Goal: Task Accomplishment & Management: Manage account settings

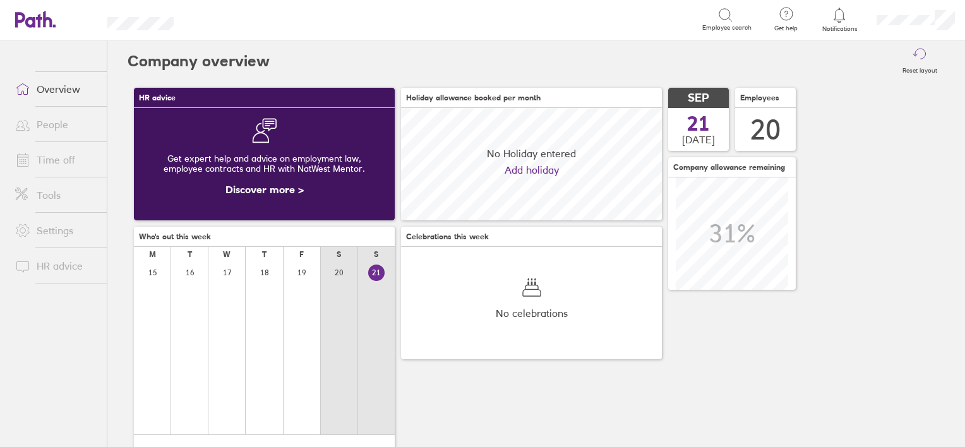
scroll to position [112, 261]
click at [45, 121] on link "People" at bounding box center [56, 124] width 102 height 25
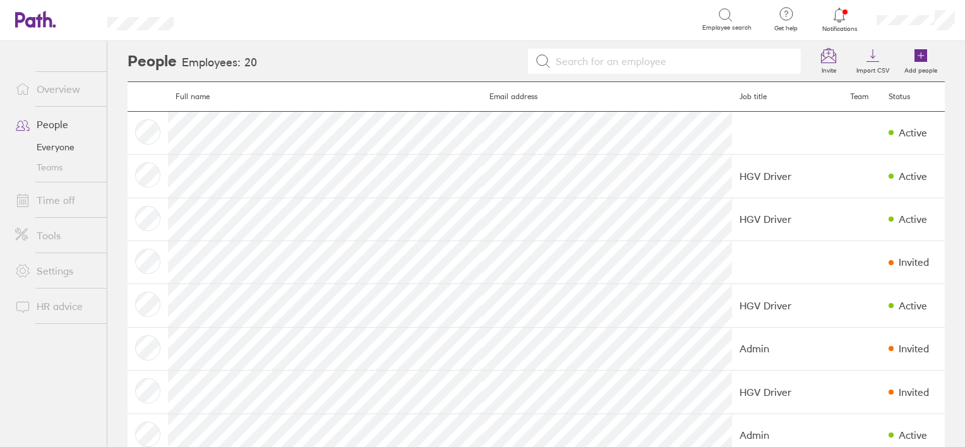
click at [56, 206] on link "Time off" at bounding box center [56, 200] width 102 height 25
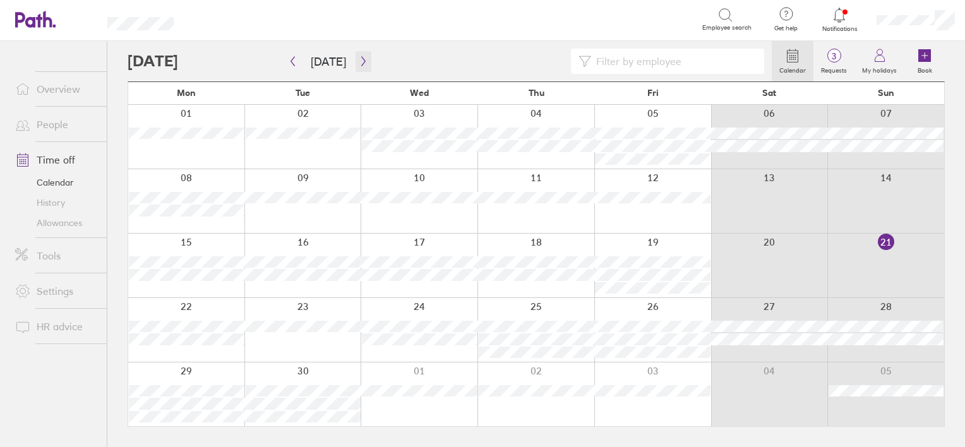
click at [361, 63] on icon "button" at bounding box center [363, 61] width 4 height 9
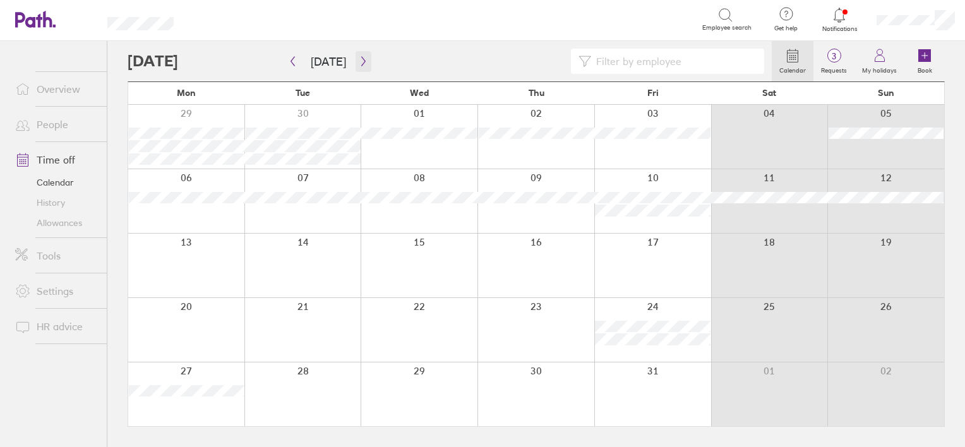
click at [361, 63] on icon "button" at bounding box center [363, 61] width 4 height 9
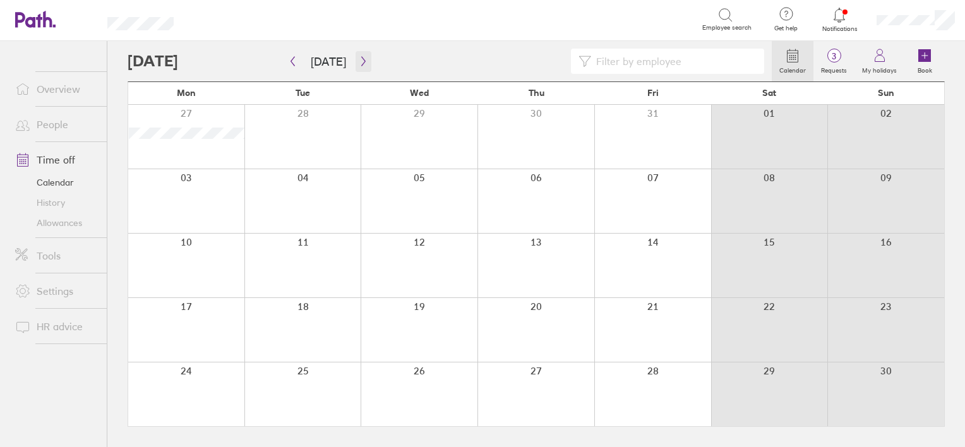
click at [361, 63] on icon "button" at bounding box center [363, 61] width 4 height 9
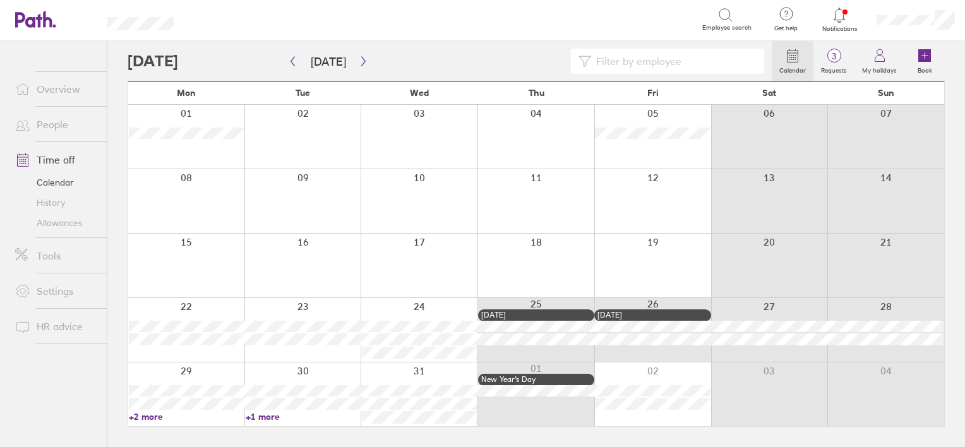
click at [51, 221] on link "Allowances" at bounding box center [56, 223] width 102 height 20
